Goal: Information Seeking & Learning: Understand process/instructions

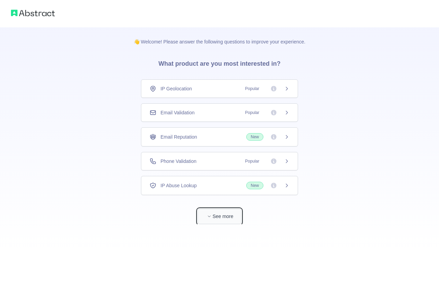
click at [215, 217] on button "See more" at bounding box center [219, 216] width 44 height 15
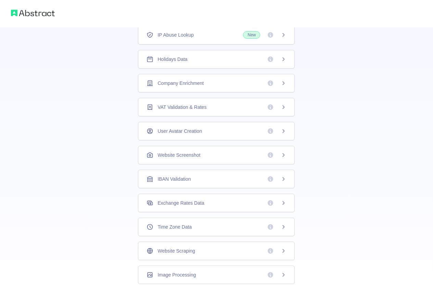
scroll to position [128, 0]
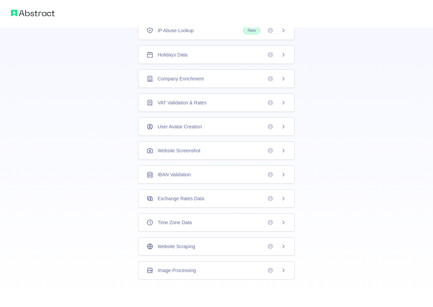
click at [180, 224] on span "Time Zone Data" at bounding box center [175, 222] width 34 height 7
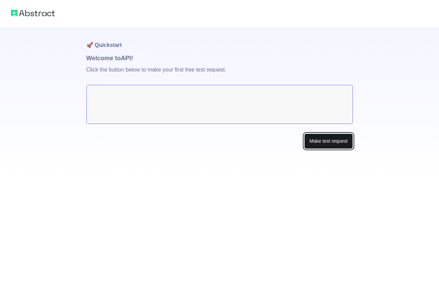
click at [340, 143] on button "Make test request" at bounding box center [328, 141] width 48 height 15
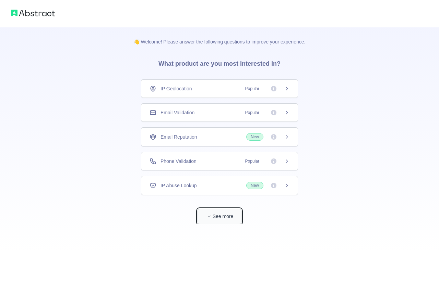
click at [215, 215] on button "See more" at bounding box center [219, 216] width 44 height 15
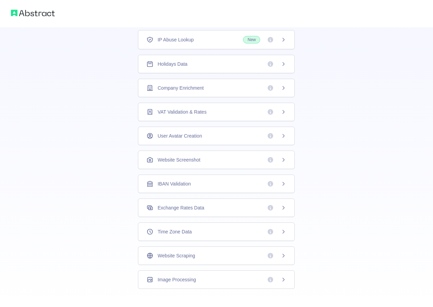
scroll to position [128, 0]
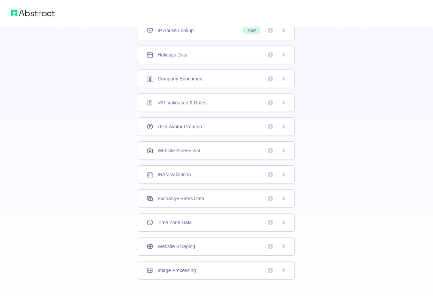
click at [180, 225] on span "Time Zone Data" at bounding box center [175, 222] width 34 height 7
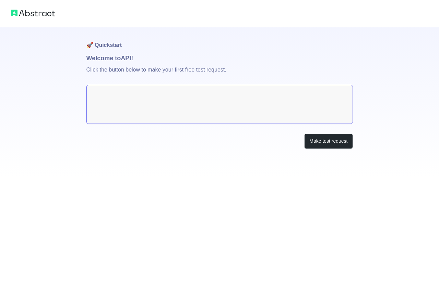
click at [106, 57] on h1 "Welcome to API!" at bounding box center [219, 58] width 266 height 10
click at [173, 122] on textarea at bounding box center [219, 104] width 266 height 39
click at [162, 102] on textarea at bounding box center [219, 104] width 266 height 39
click at [317, 141] on button "Make test request" at bounding box center [328, 141] width 48 height 15
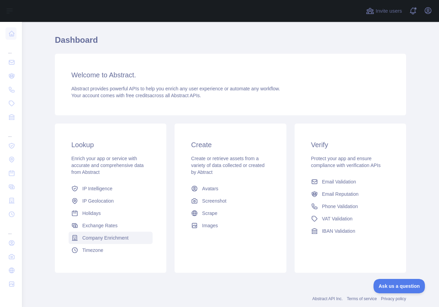
scroll to position [34, 0]
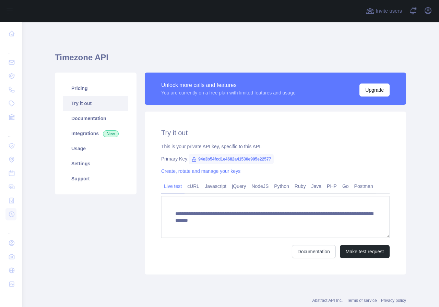
scroll to position [18, 0]
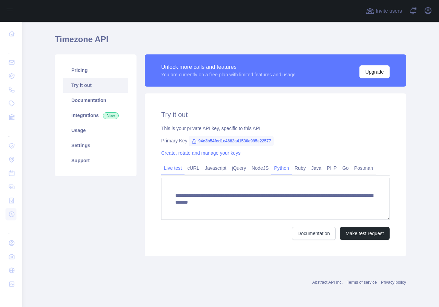
click at [277, 171] on link "Python" at bounding box center [281, 168] width 21 height 11
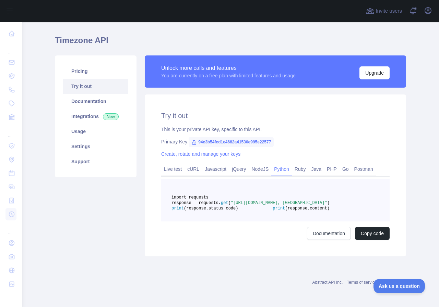
scroll to position [0, 0]
drag, startPoint x: 259, startPoint y: 214, endPoint x: 255, endPoint y: 208, distance: 7.4
click at [255, 206] on span ""https://timezone.abstractapi.com/v1/current_time/?api_key=94e3b54fcd1e4682a415…" at bounding box center [279, 203] width 96 height 5
copy span ""https://timezone.abstractapi.com/v1/current_time/?api_key=94e3b54fcd1e4682a415…"
